Goal: Information Seeking & Learning: Check status

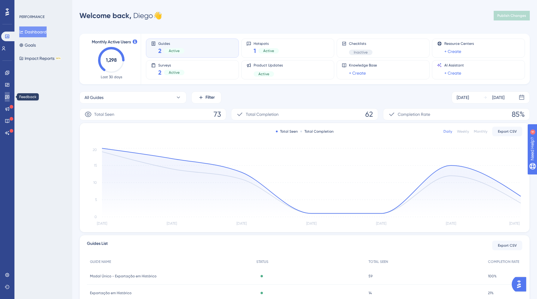
click at [6, 98] on icon at bounding box center [7, 96] width 5 height 5
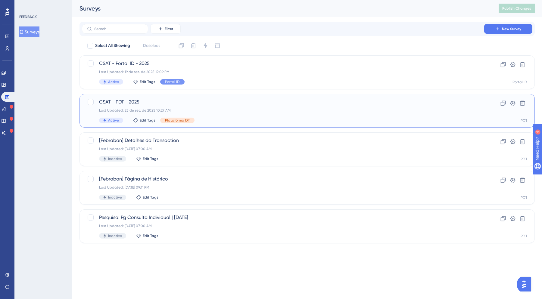
click at [213, 98] on div "CSAT - PDT - 2025 Last Updated: 25 de set. de 2025 10:27 AM Active Edit Tags Pl…" at bounding box center [306, 111] width 455 height 34
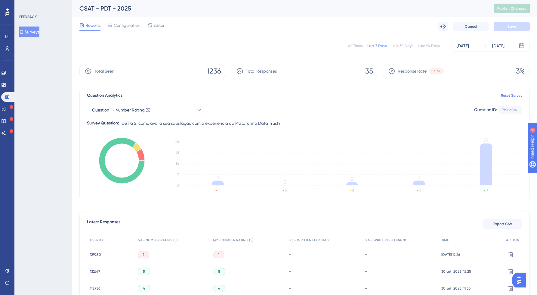
click at [359, 46] on div "All Times" at bounding box center [355, 45] width 14 height 5
click at [146, 108] on span "Question 1 - Number Rating (5)" at bounding box center [121, 109] width 58 height 7
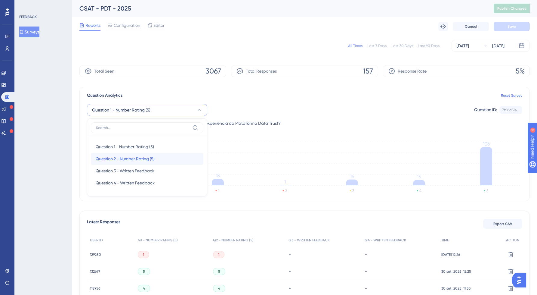
click at [126, 157] on span "Question 2 - Number Rating (5)" at bounding box center [125, 158] width 59 height 7
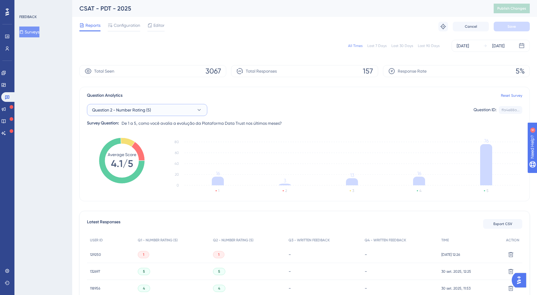
click at [142, 109] on span "Question 2 - Number Rating (5)" at bounding box center [121, 109] width 59 height 7
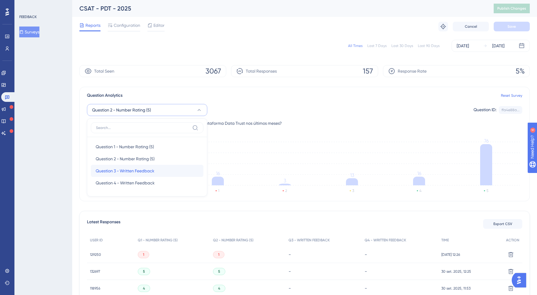
click at [135, 165] on div "Question 3 - Written Feedback Question 3 - Written Feedback" at bounding box center [147, 171] width 103 height 12
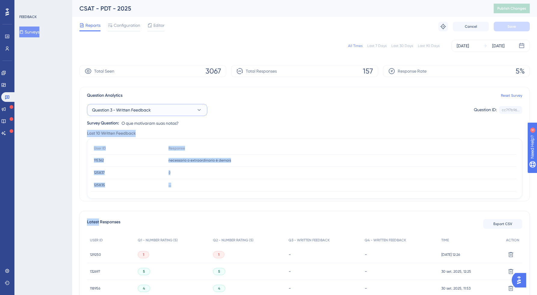
click at [136, 108] on span "Question 3 - Written Feedback" at bounding box center [121, 109] width 59 height 7
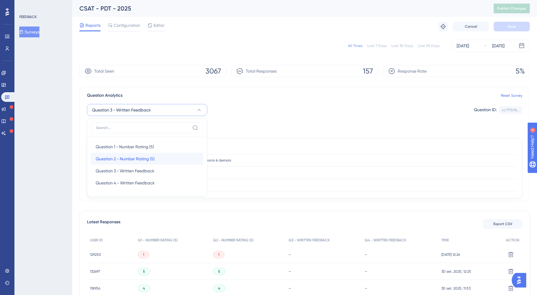
click at [129, 156] on span "Question 2 - Number Rating (5)" at bounding box center [125, 158] width 59 height 7
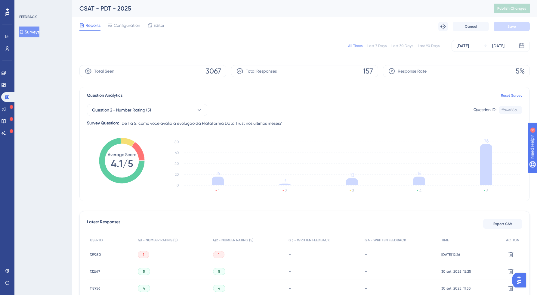
click at [115, 120] on div "Survey Question:" at bounding box center [103, 122] width 32 height 7
click at [122, 108] on span "Question 2 - Number Rating (5)" at bounding box center [121, 109] width 59 height 7
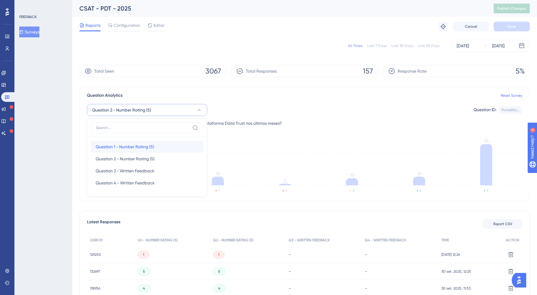
click at [119, 143] on span "Question 1 - Number Rating (5)" at bounding box center [125, 146] width 58 height 7
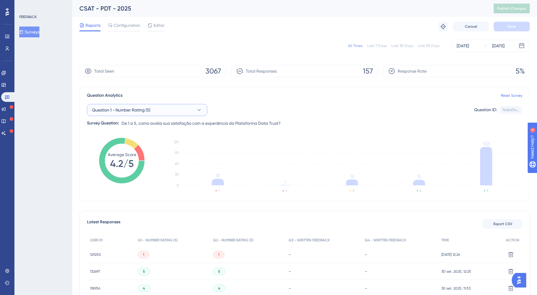
click at [138, 113] on span "Question 1 - Number Rating (5)" at bounding box center [121, 109] width 58 height 7
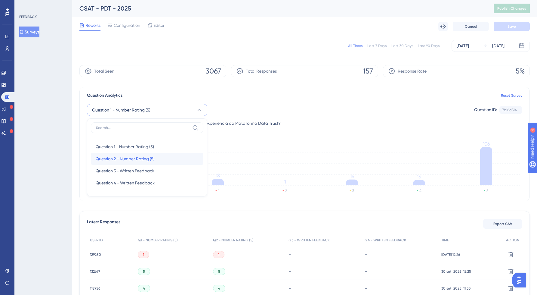
click at [119, 155] on div "Question 2 - Number Rating (5) Question 2 - Number Rating (5)" at bounding box center [147, 159] width 103 height 12
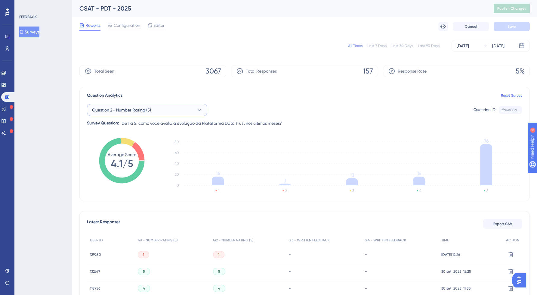
click at [155, 111] on button "Question 2 - Number Rating (5)" at bounding box center [147, 110] width 120 height 12
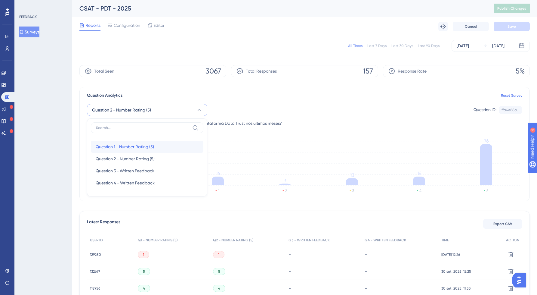
click at [135, 146] on span "Question 1 - Number Rating (5)" at bounding box center [125, 146] width 58 height 7
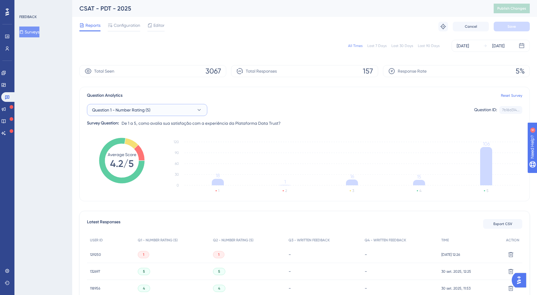
click at [114, 105] on button "Question 1 - Number Rating (5)" at bounding box center [147, 110] width 120 height 12
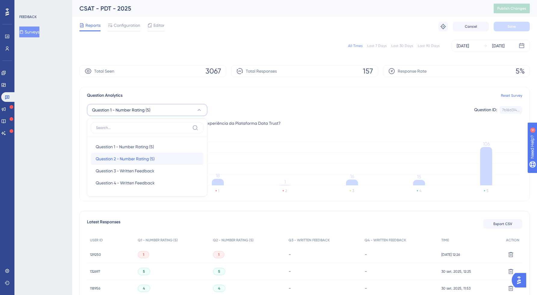
click at [117, 159] on span "Question 2 - Number Rating (5)" at bounding box center [125, 158] width 59 height 7
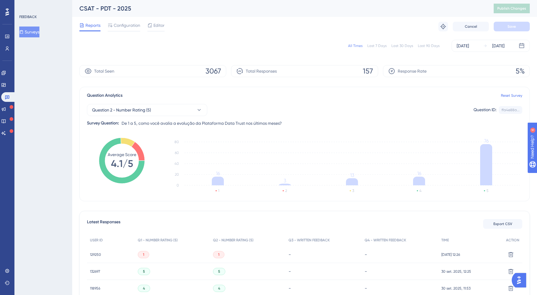
click at [368, 69] on span "157" at bounding box center [368, 71] width 10 height 10
click at [369, 70] on span "157" at bounding box center [368, 71] width 10 height 10
